Goal: Information Seeking & Learning: Learn about a topic

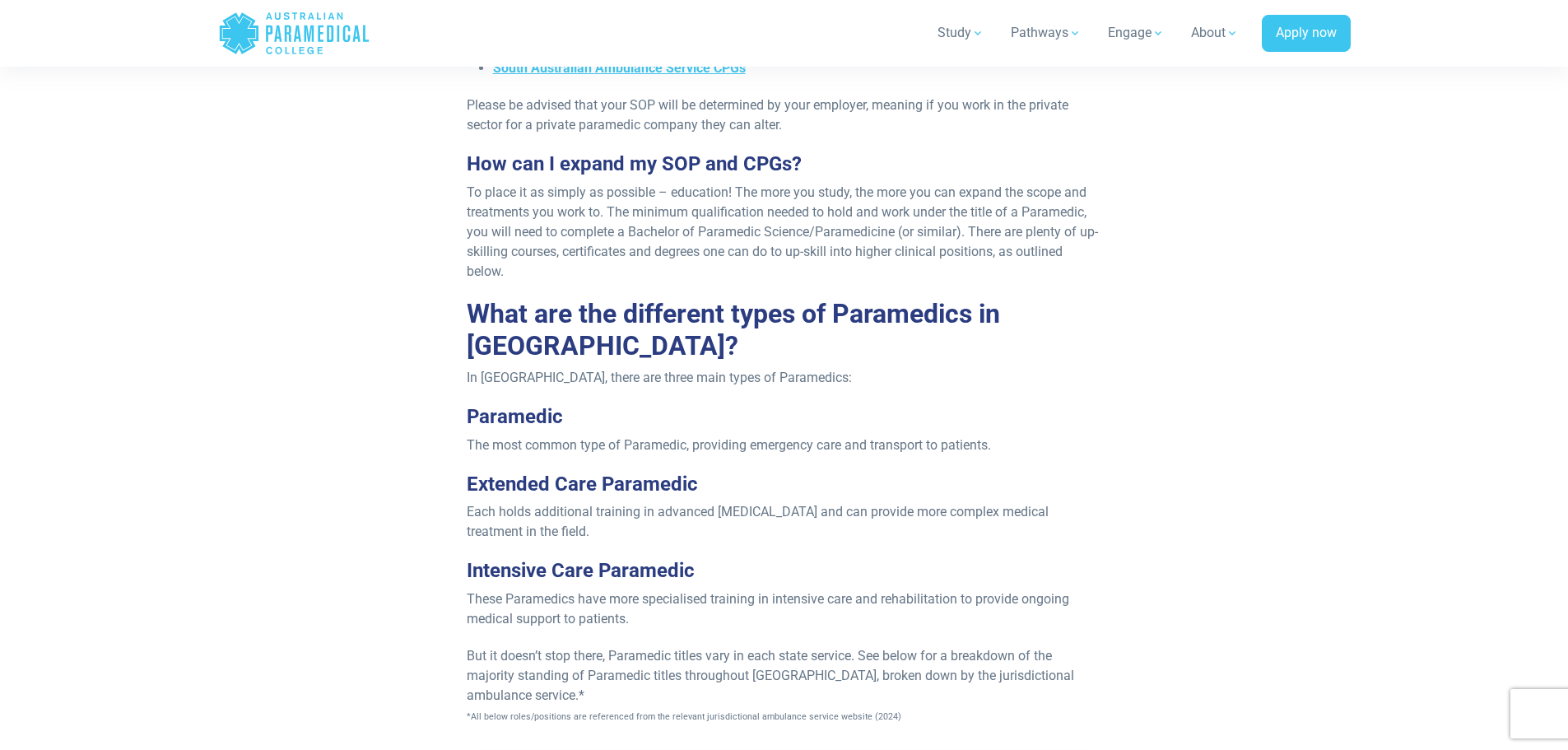
scroll to position [2140, 0]
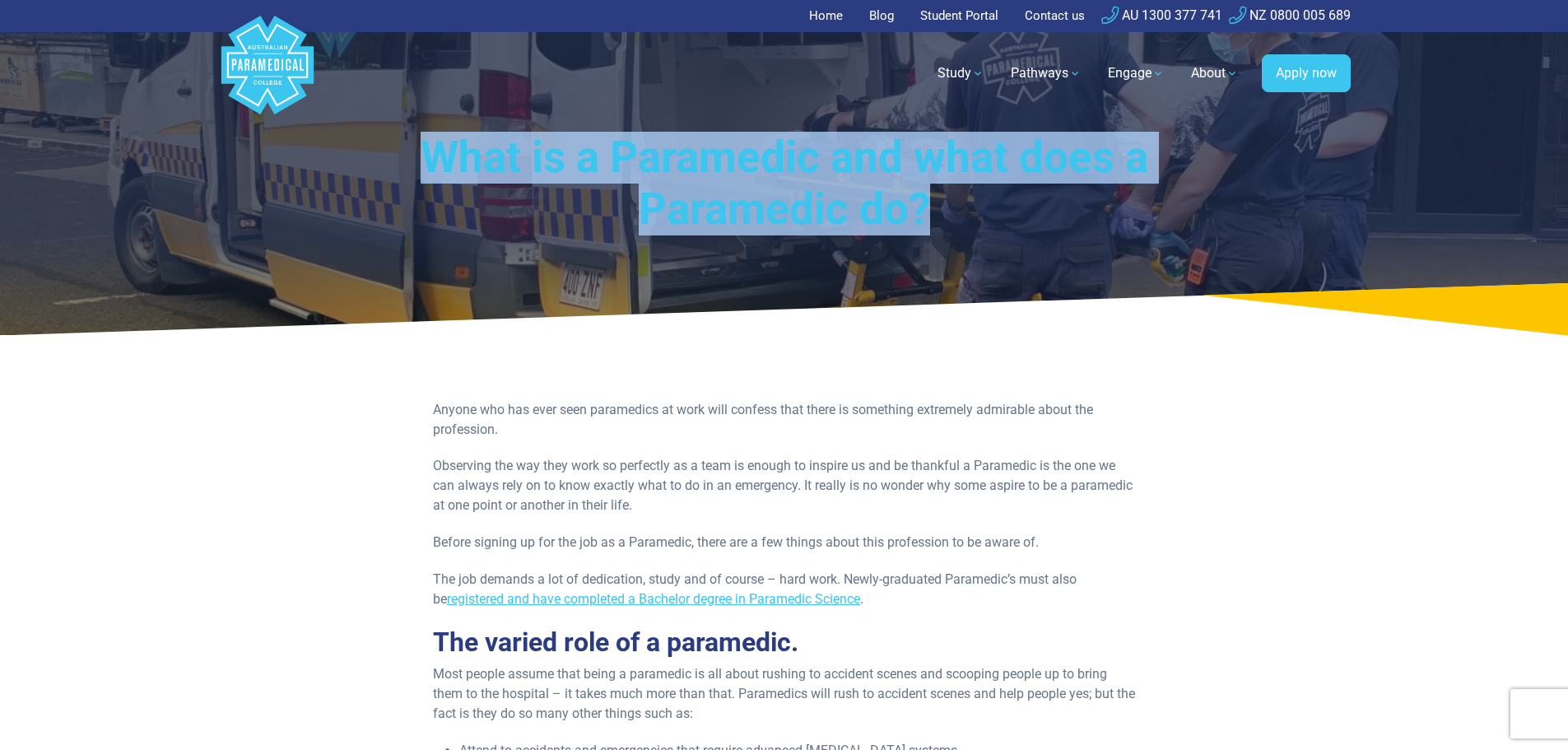
drag, startPoint x: 932, startPoint y: 199, endPoint x: 424, endPoint y: 152, distance: 510.2
click at [424, 152] on h1 "What is a Paramedic and what does a Paramedic do?" at bounding box center [784, 184] width 850 height 105
copy h1 "What is a Paramedic and what does a Paramedic do?"
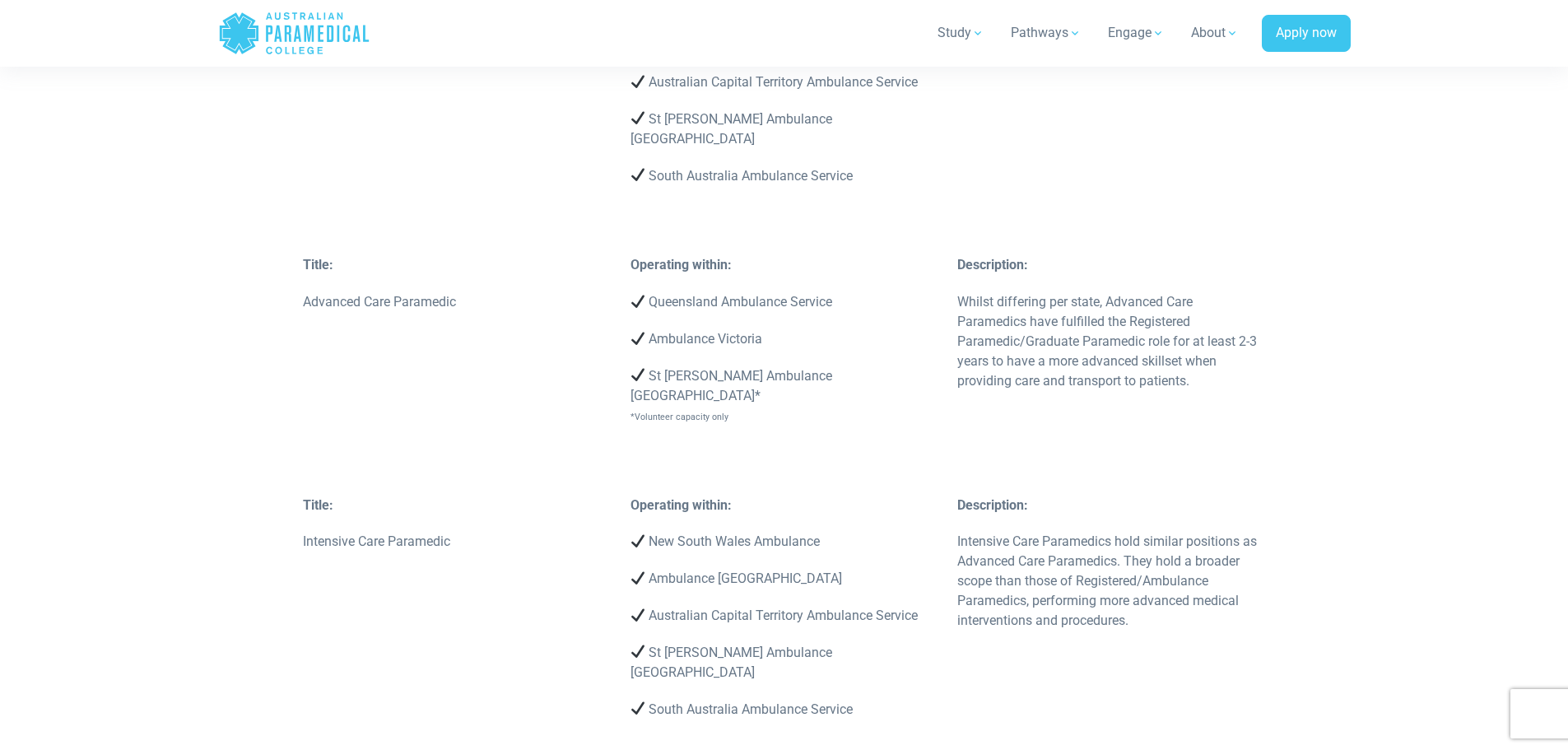
scroll to position [4199, 0]
drag, startPoint x: 970, startPoint y: 446, endPoint x: 1189, endPoint y: 445, distance: 219.0
click at [1189, 533] on p "Intensive Care Paramedics hold similar positions as Advanced Care Paramedics. T…" at bounding box center [1112, 582] width 308 height 99
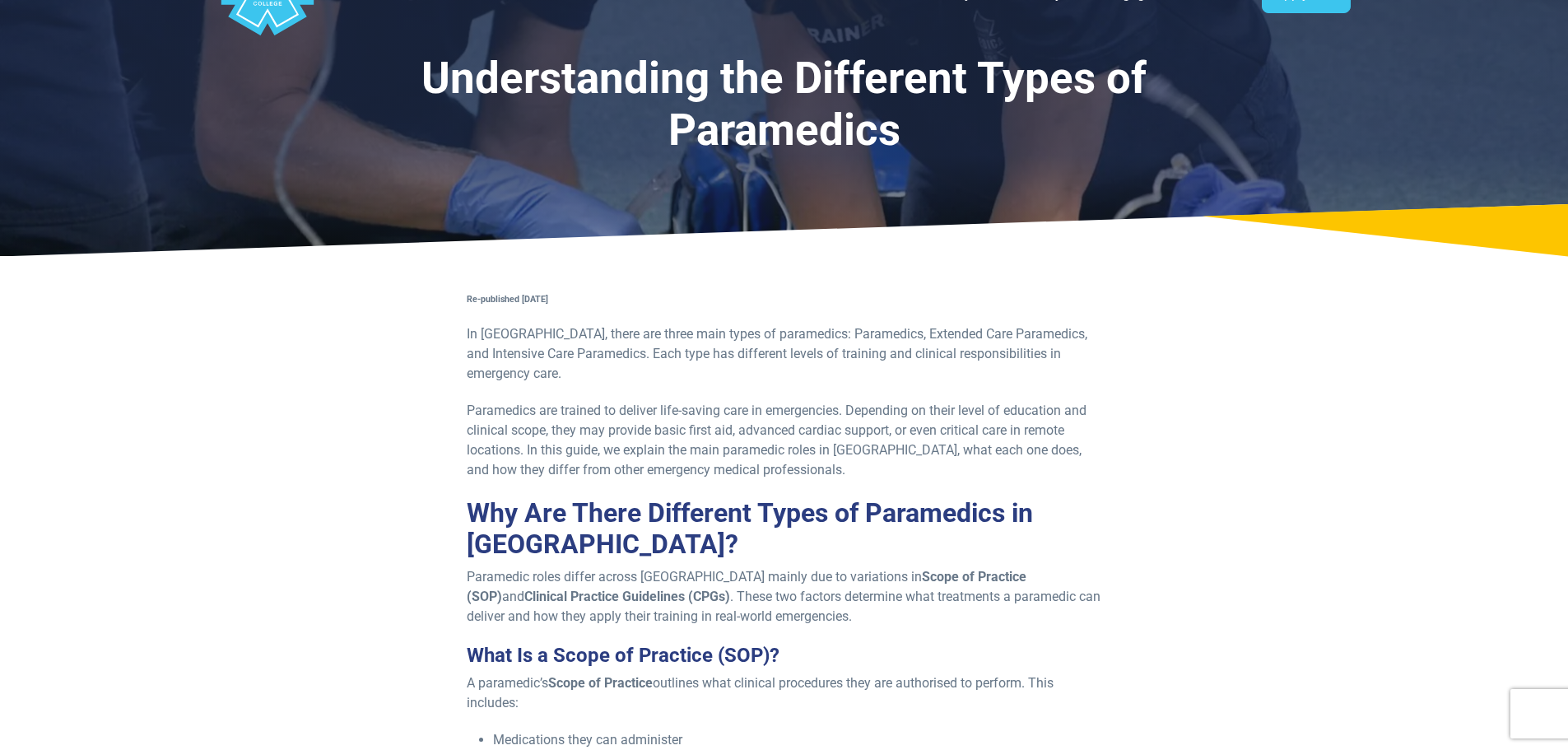
scroll to position [0, 0]
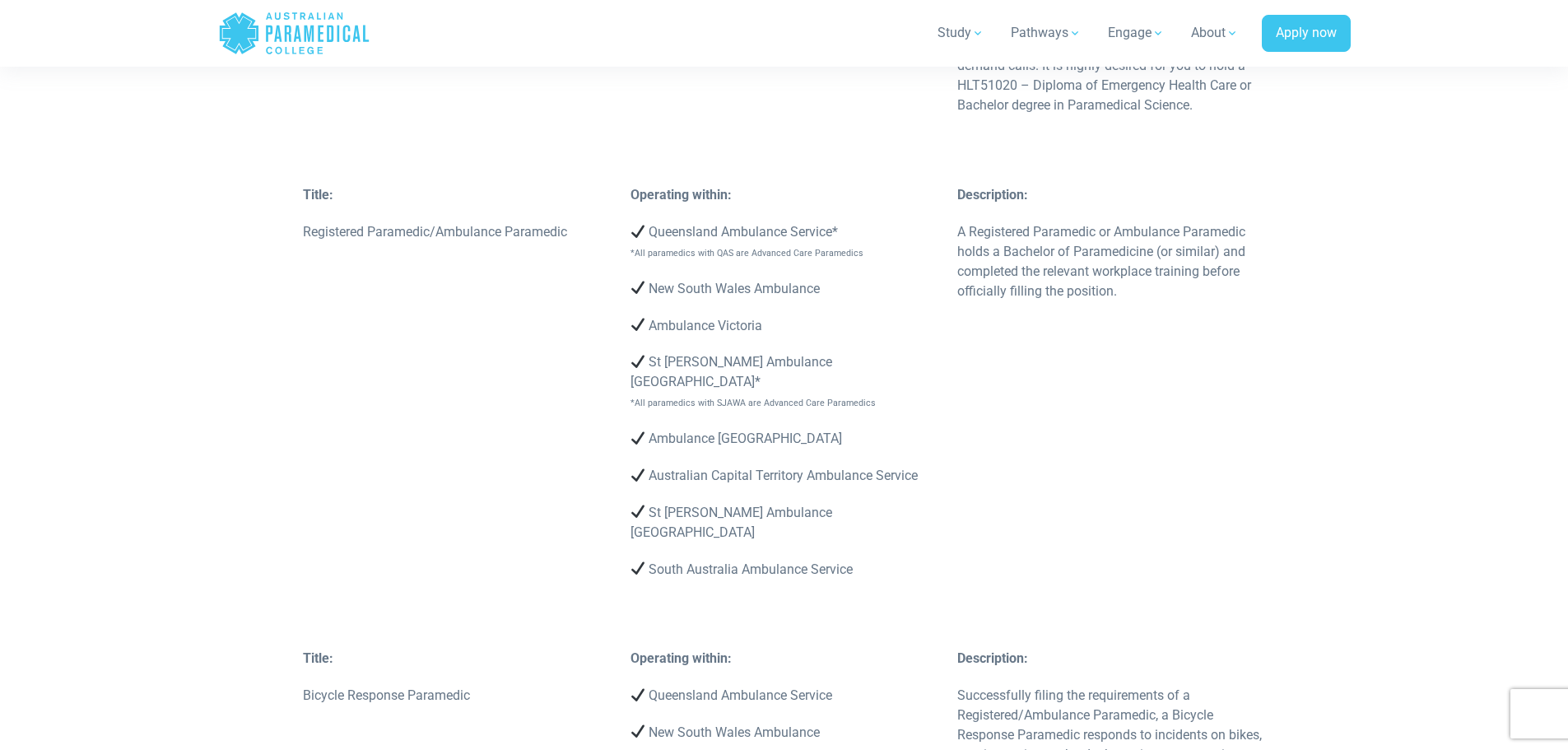
scroll to position [3375, 0]
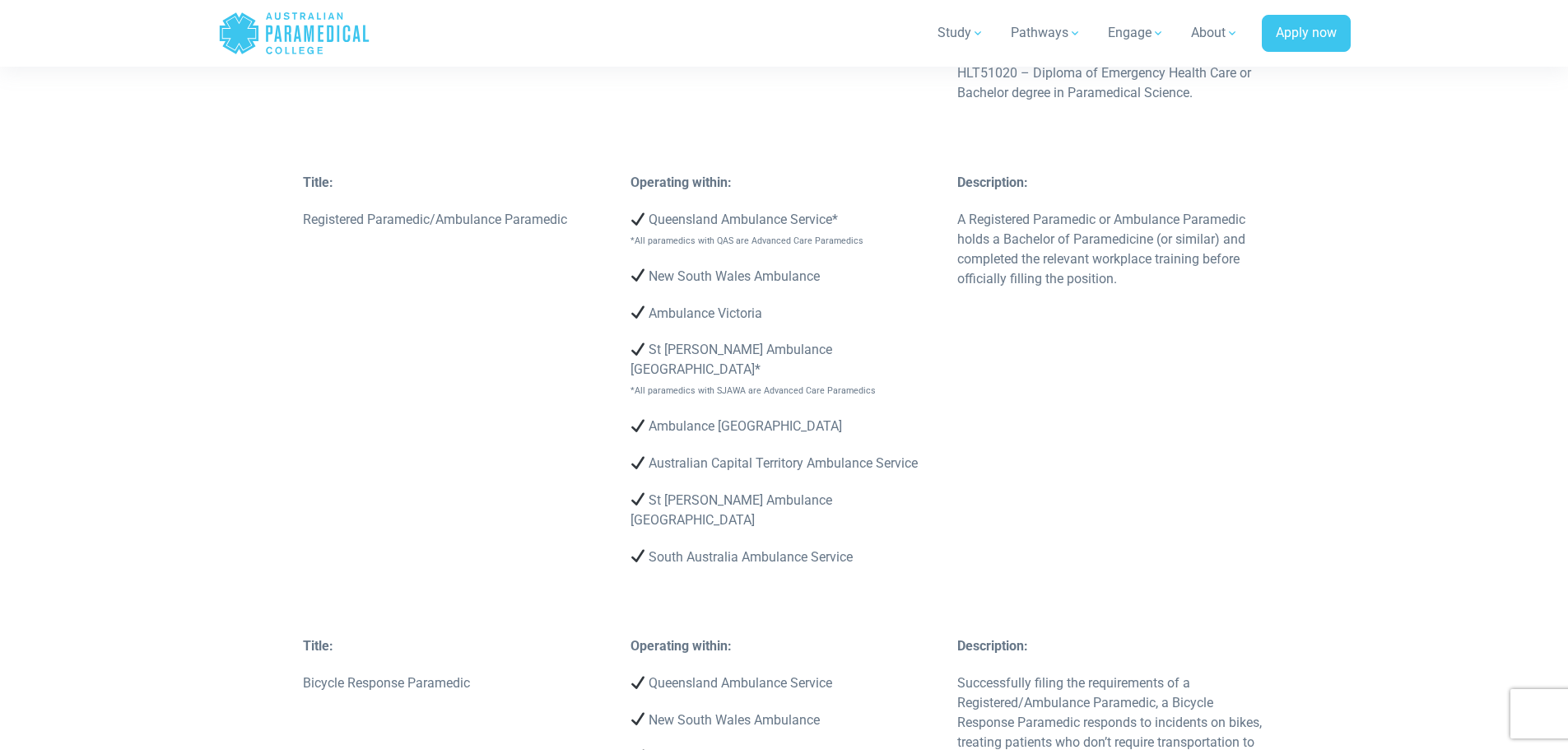
click at [331, 423] on div "Title: Registered Paramedic/Ambulance Paramedic Operating within: Queensland Am…" at bounding box center [784, 404] width 983 height 463
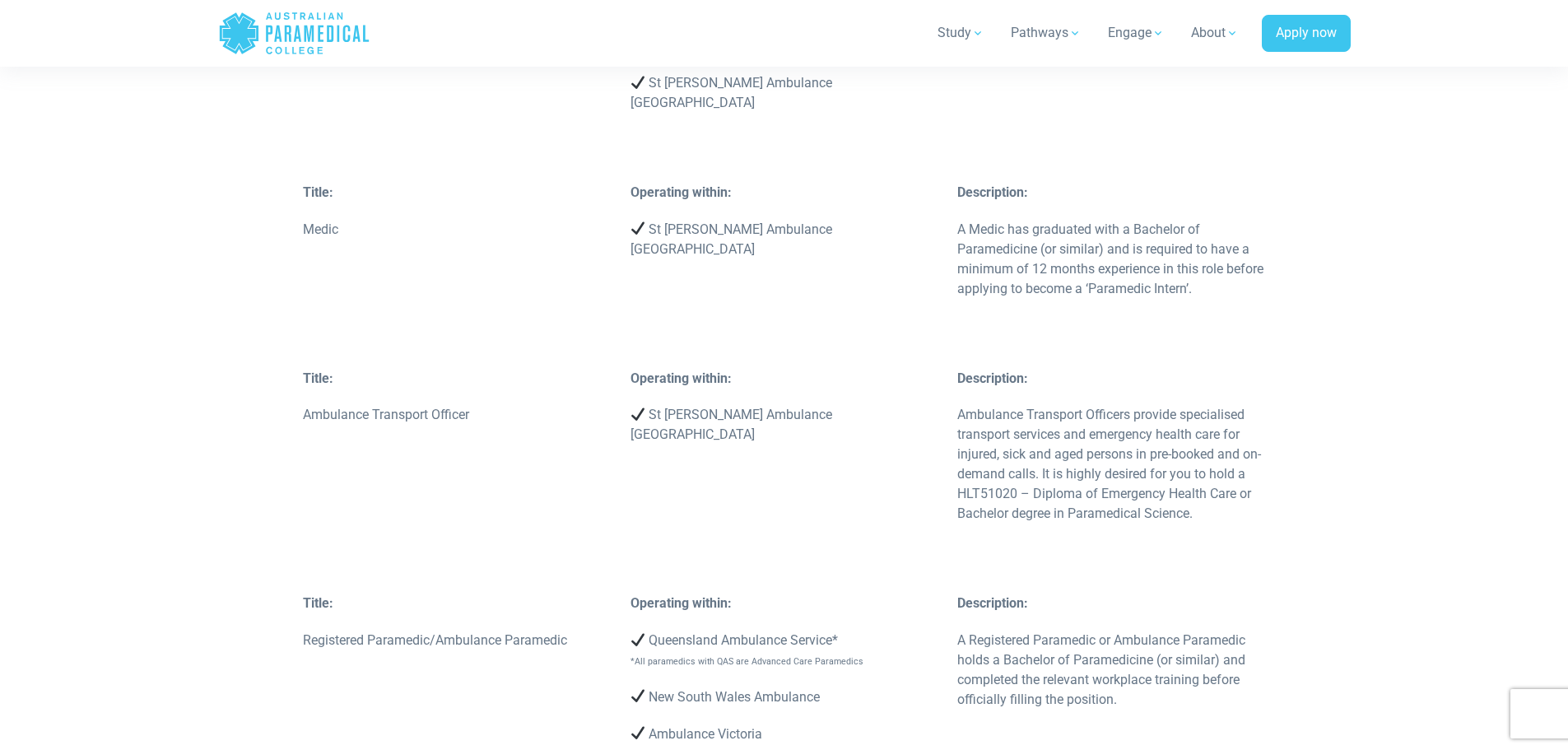
scroll to position [2882, 0]
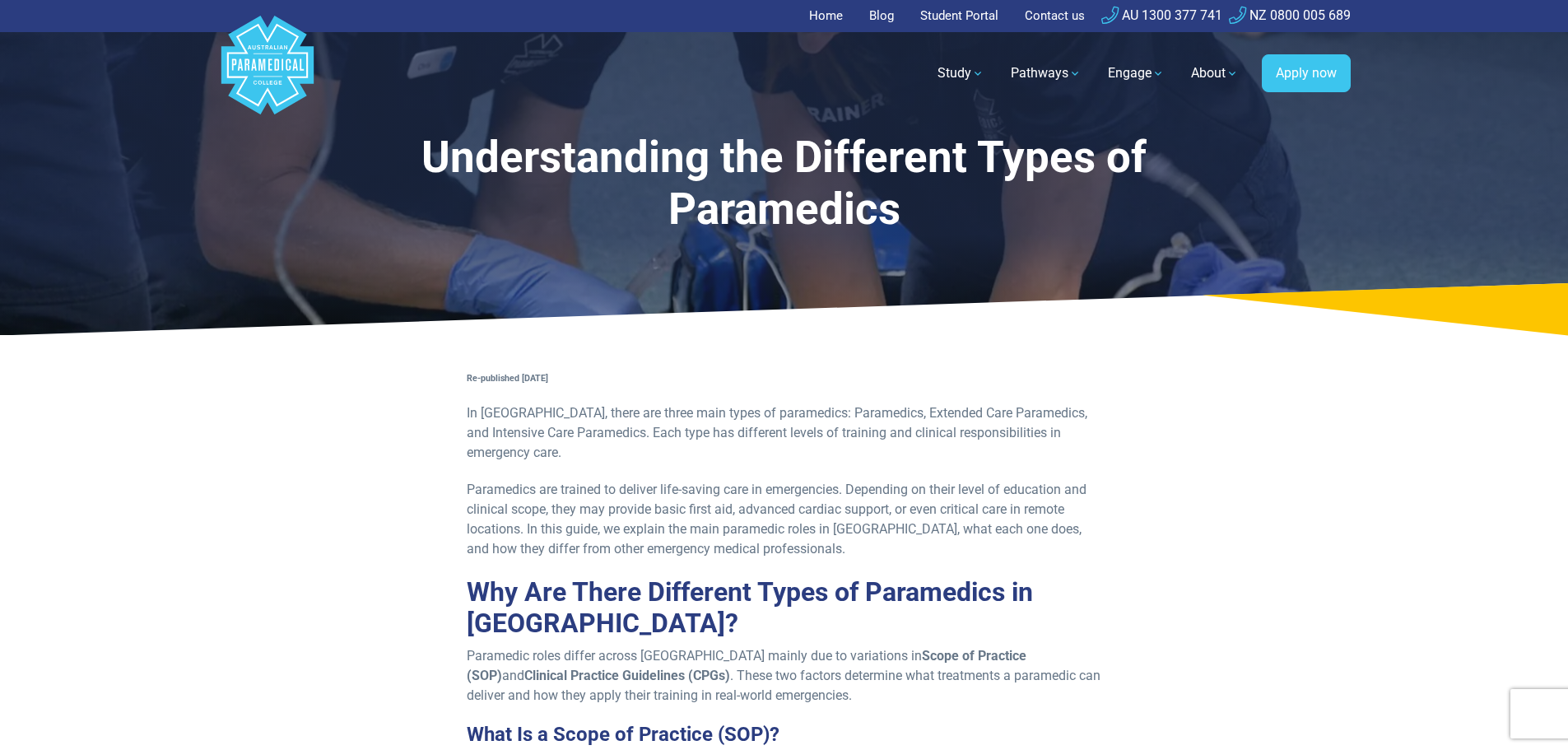
drag, startPoint x: 1342, startPoint y: 349, endPoint x: 1420, endPoint y: 364, distance: 79.4
